Goal: Information Seeking & Learning: Compare options

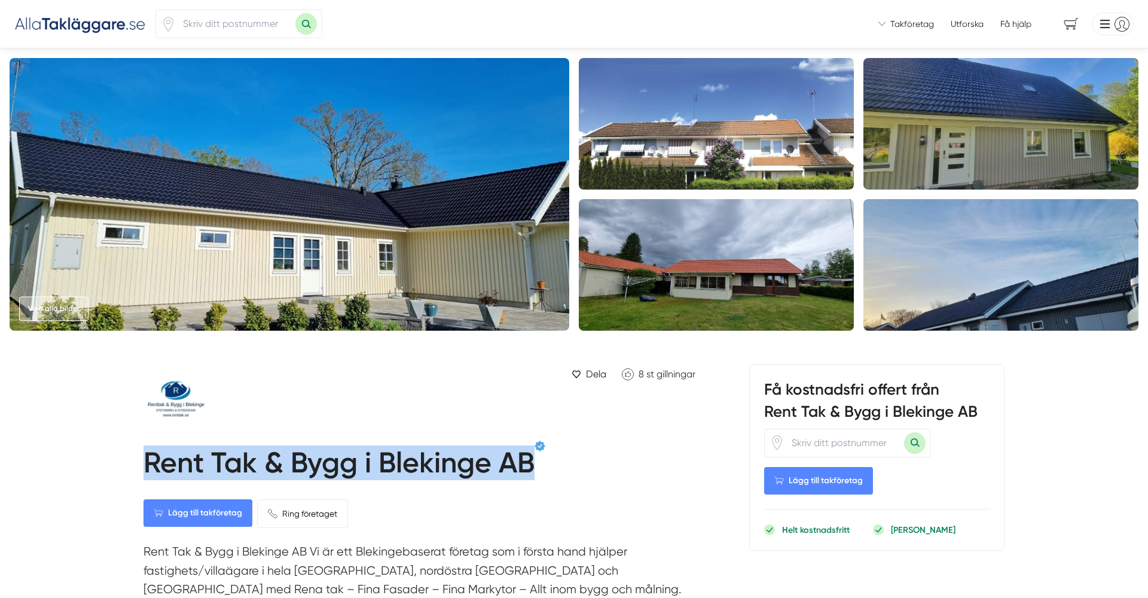
drag, startPoint x: 538, startPoint y: 463, endPoint x: 81, endPoint y: 475, distance: 457.4
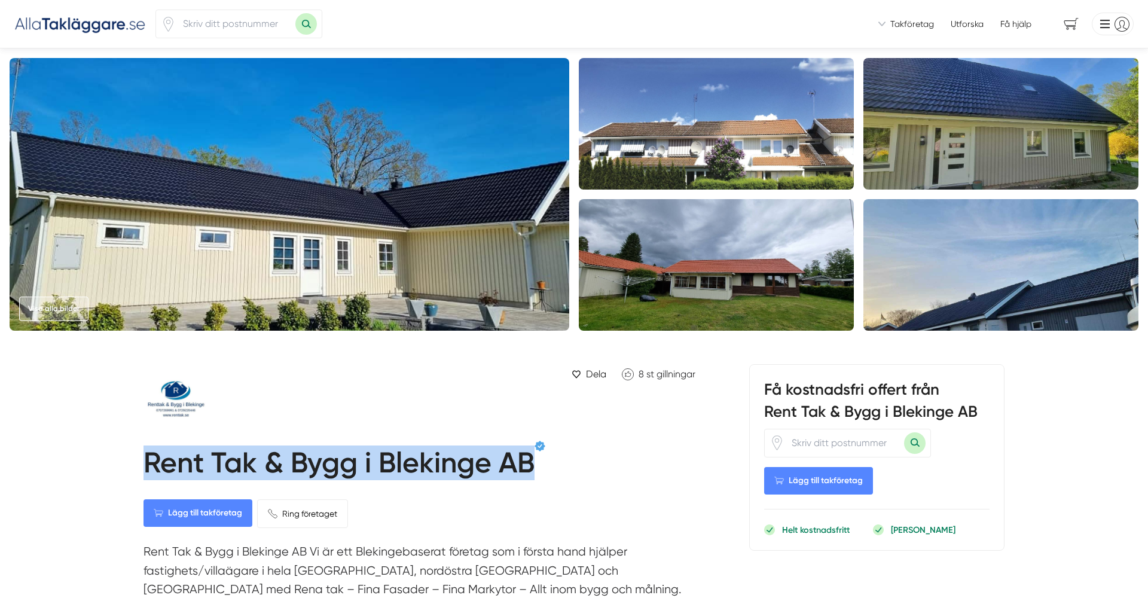
drag, startPoint x: 146, startPoint y: 458, endPoint x: 558, endPoint y: 482, distance: 413.2
click at [558, 482] on div "Rent Tak & Bygg i Blekinge AB" at bounding box center [422, 463] width 558 height 44
drag, startPoint x: 539, startPoint y: 467, endPoint x: 139, endPoint y: 458, distance: 399.4
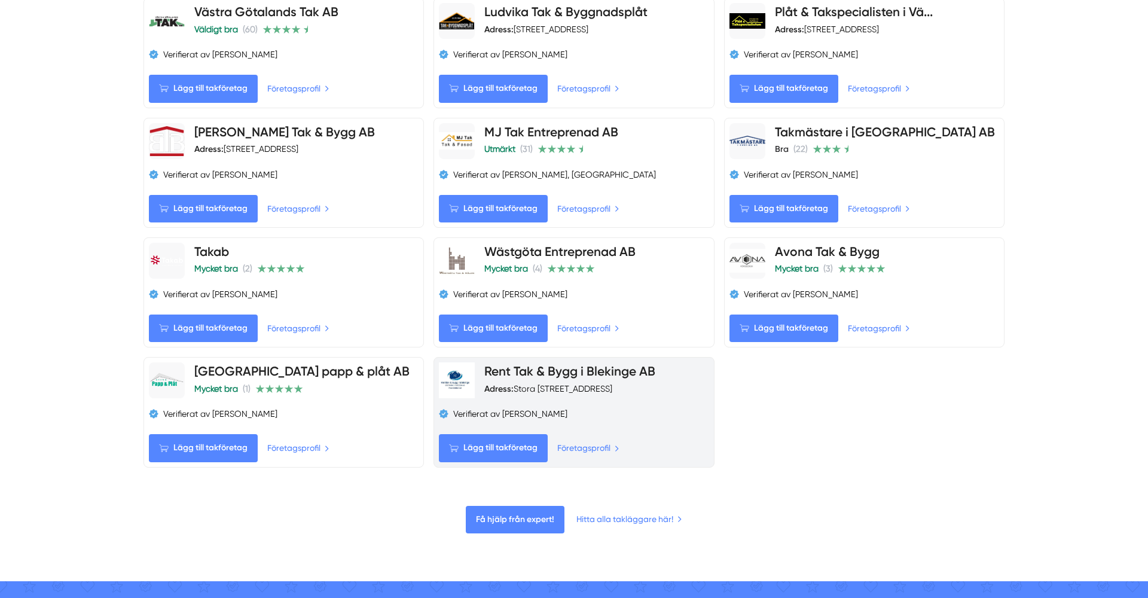
scroll to position [1133, 0]
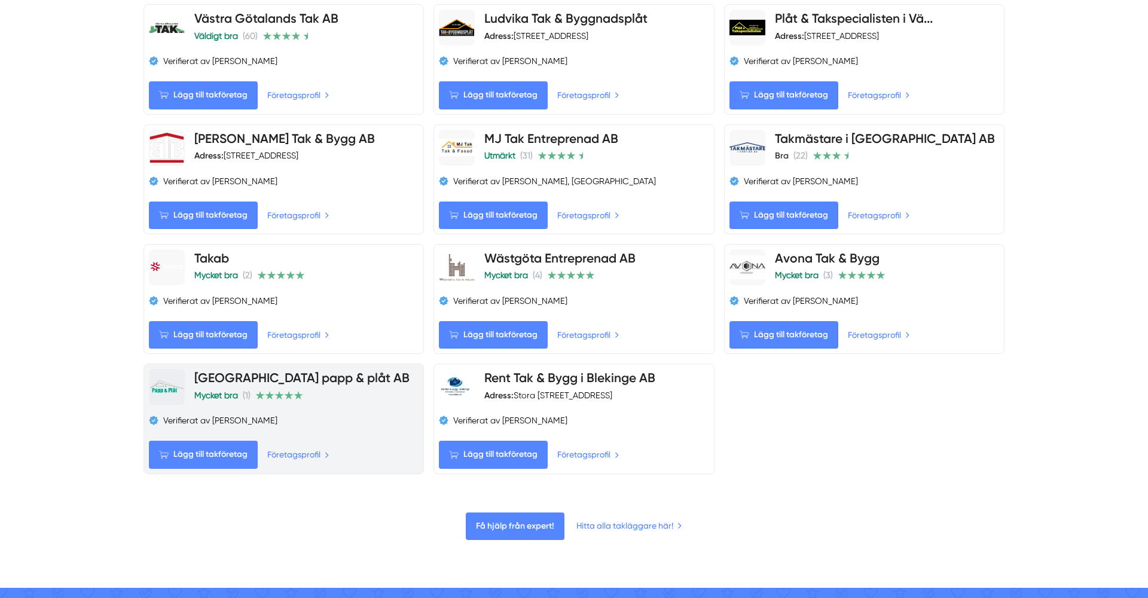
click at [330, 381] on link "[GEOGRAPHIC_DATA] papp & plåt AB" at bounding box center [301, 377] width 215 height 15
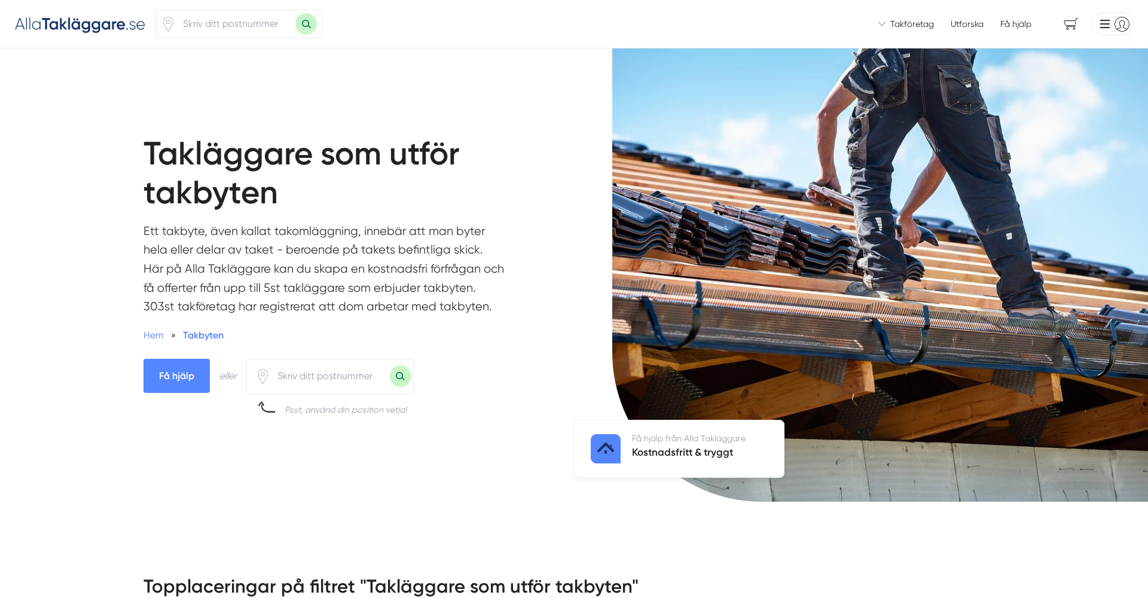
scroll to position [0, 0]
click at [94, 30] on img at bounding box center [80, 24] width 132 height 20
click at [88, 26] on img at bounding box center [80, 24] width 132 height 20
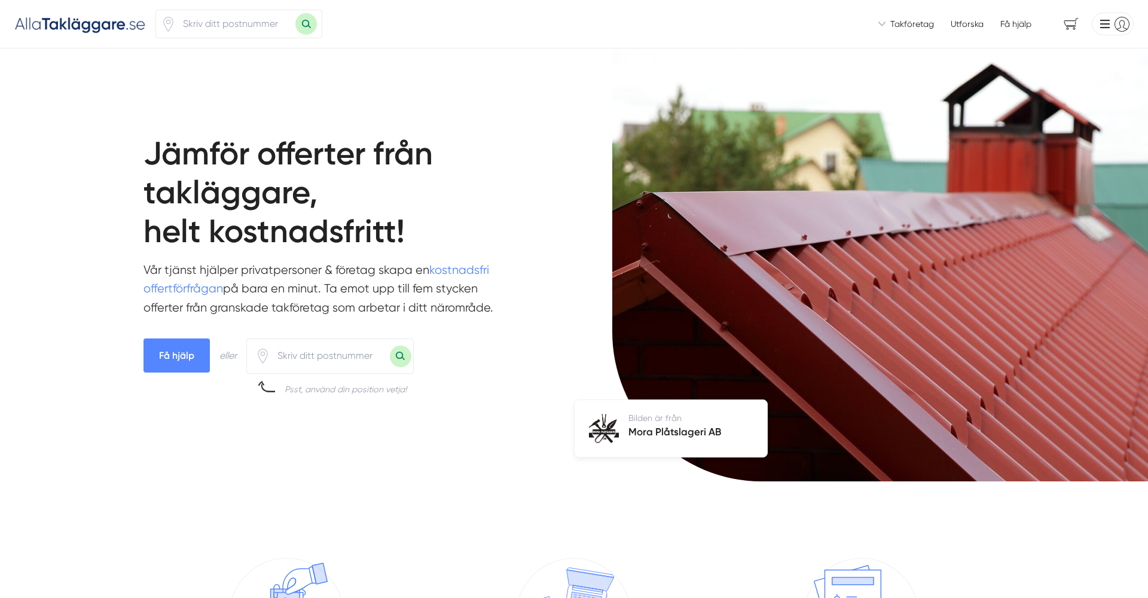
click at [94, 26] on img at bounding box center [80, 24] width 132 height 20
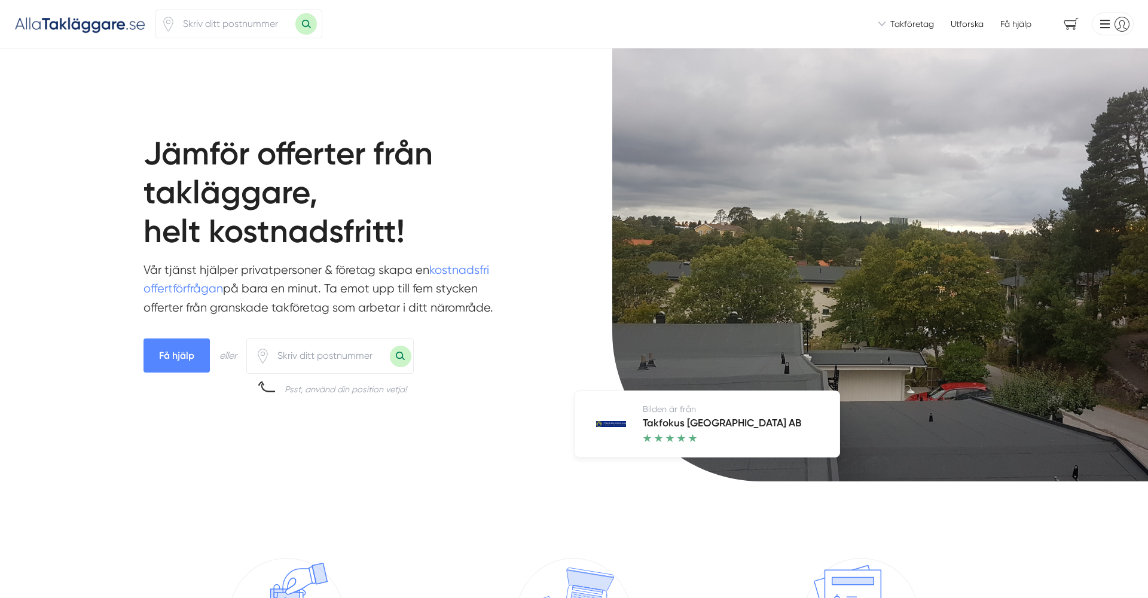
click at [891, 26] on span "Takföretag" at bounding box center [912, 24] width 44 height 12
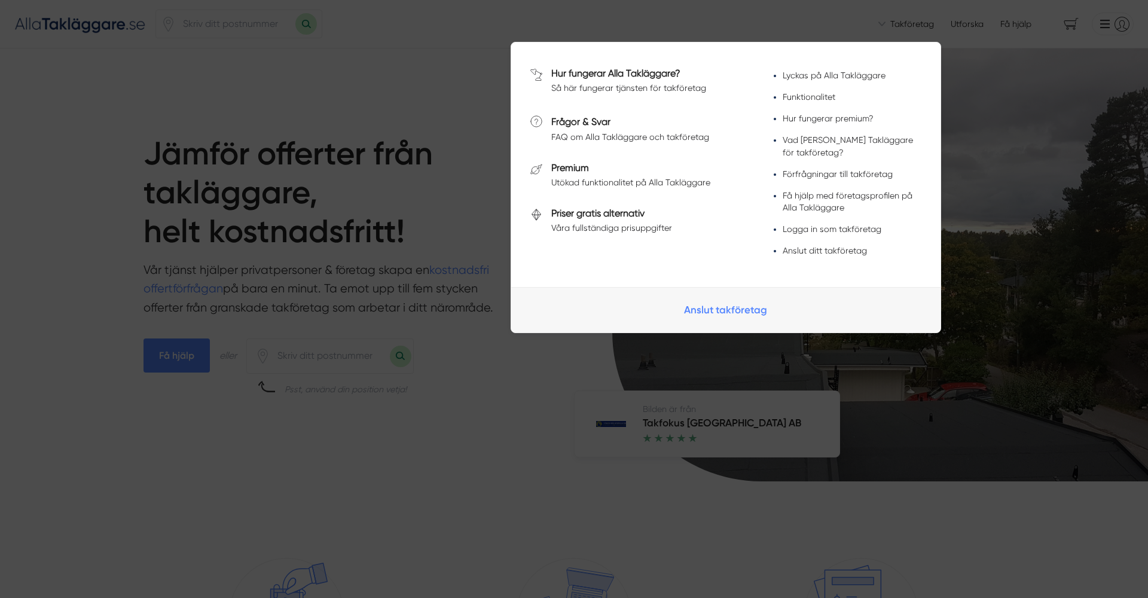
click at [891, 26] on span at bounding box center [574, 20] width 1148 height 13
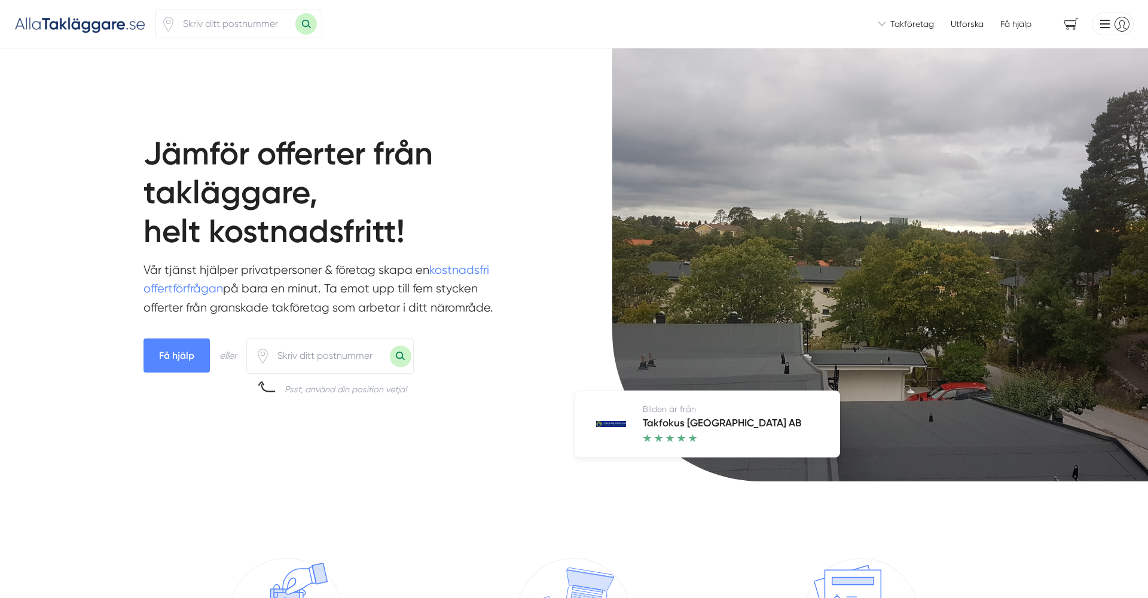
click at [103, 23] on img at bounding box center [80, 24] width 132 height 20
click at [218, 17] on input "number" at bounding box center [236, 23] width 120 height 27
click at [219, 19] on input "number" at bounding box center [236, 23] width 120 height 27
click at [230, 26] on input "number" at bounding box center [236, 23] width 120 height 27
click at [231, 27] on input "number" at bounding box center [236, 23] width 120 height 27
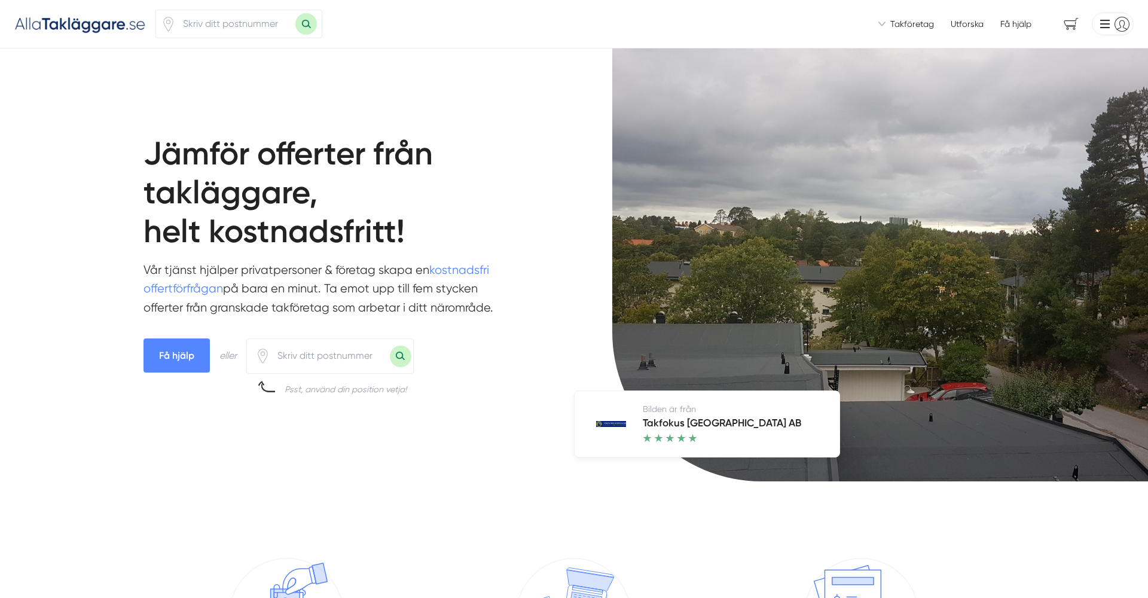
click at [61, 16] on img at bounding box center [80, 24] width 132 height 20
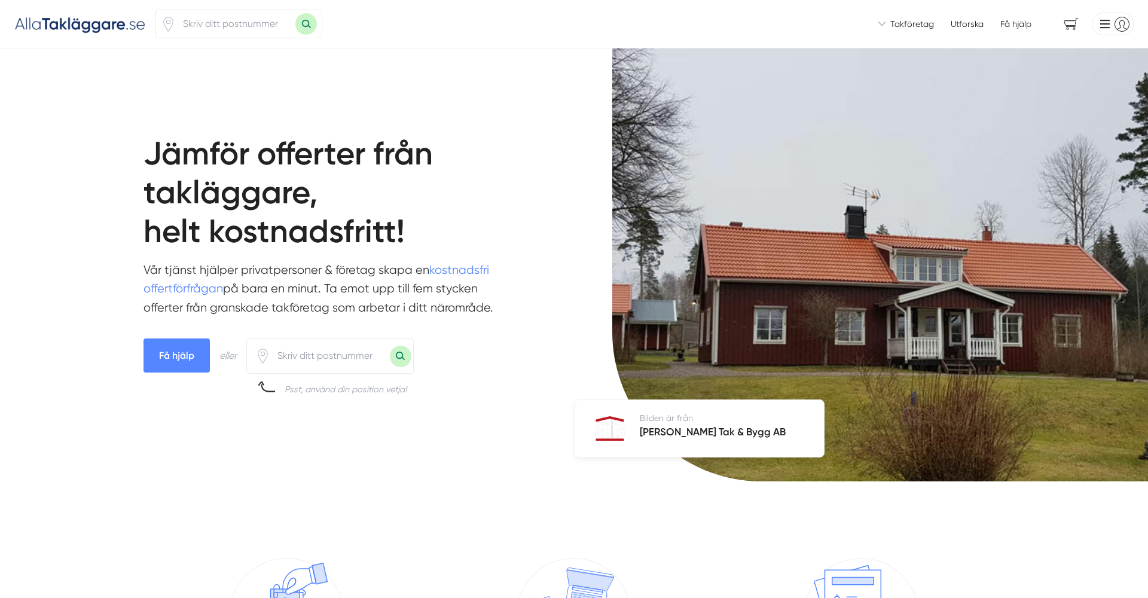
click at [248, 26] on input "number" at bounding box center [236, 23] width 120 height 27
type input "35263"
click at [307, 25] on button "Sök med postnummer" at bounding box center [306, 24] width 22 height 22
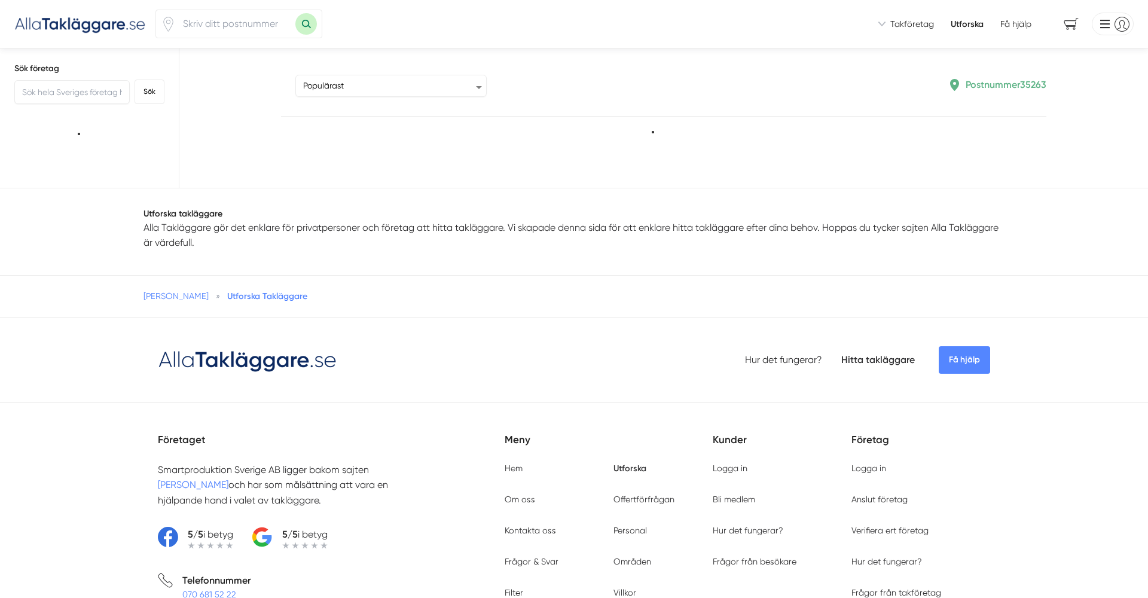
type input "35263"
